Goal: Task Accomplishment & Management: Manage account settings

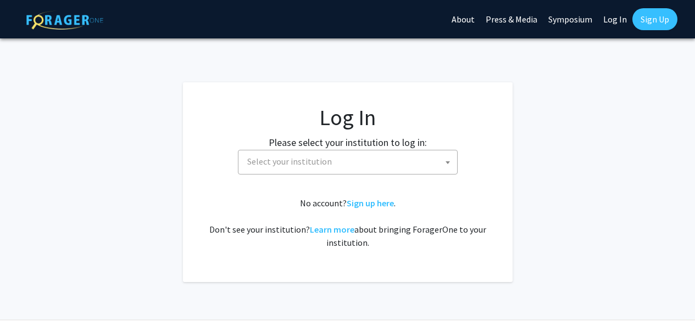
select select
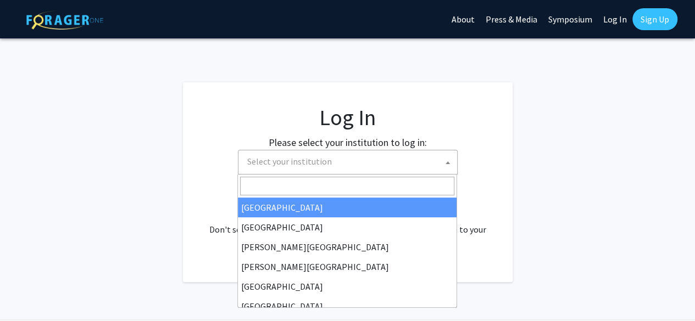
click at [287, 170] on span "Select your institution" at bounding box center [350, 162] width 214 height 23
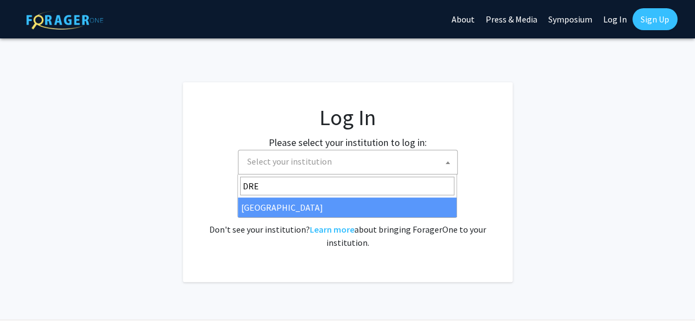
type input "DRE"
select select "6"
